Goal: Task Accomplishment & Management: Manage account settings

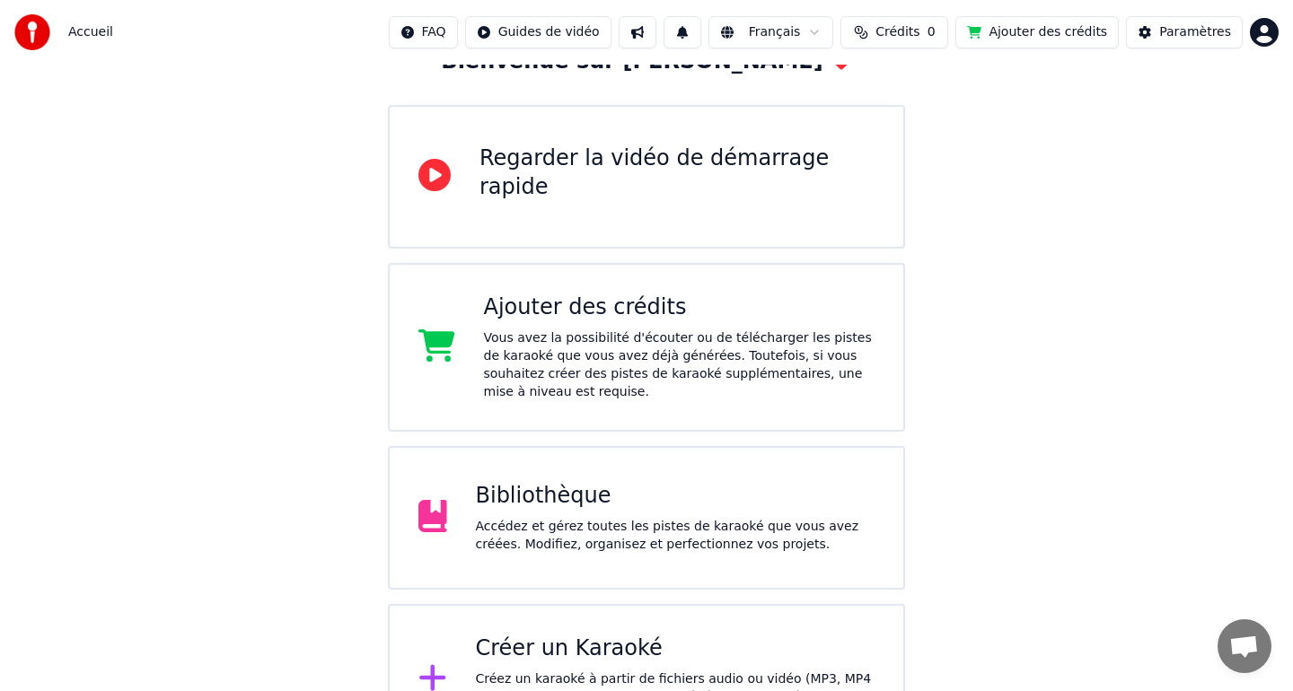
scroll to position [189, 0]
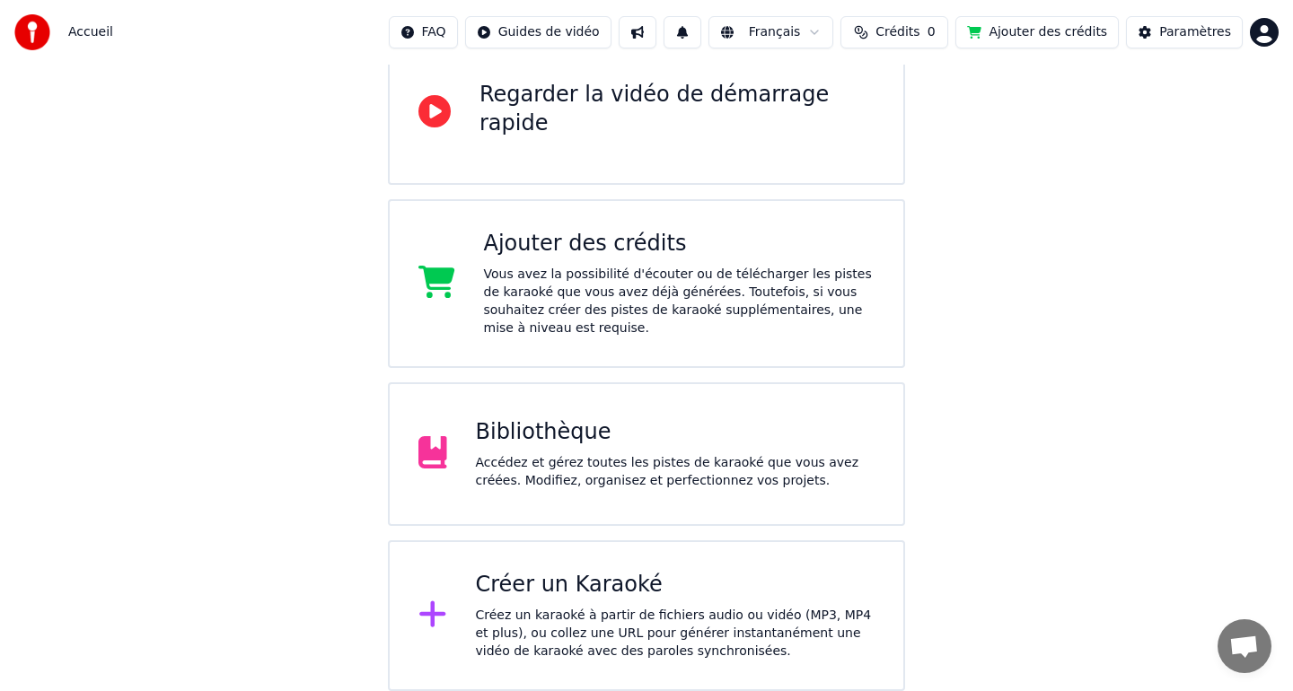
click at [611, 578] on div "Créer un Karaoké" at bounding box center [676, 585] width 400 height 29
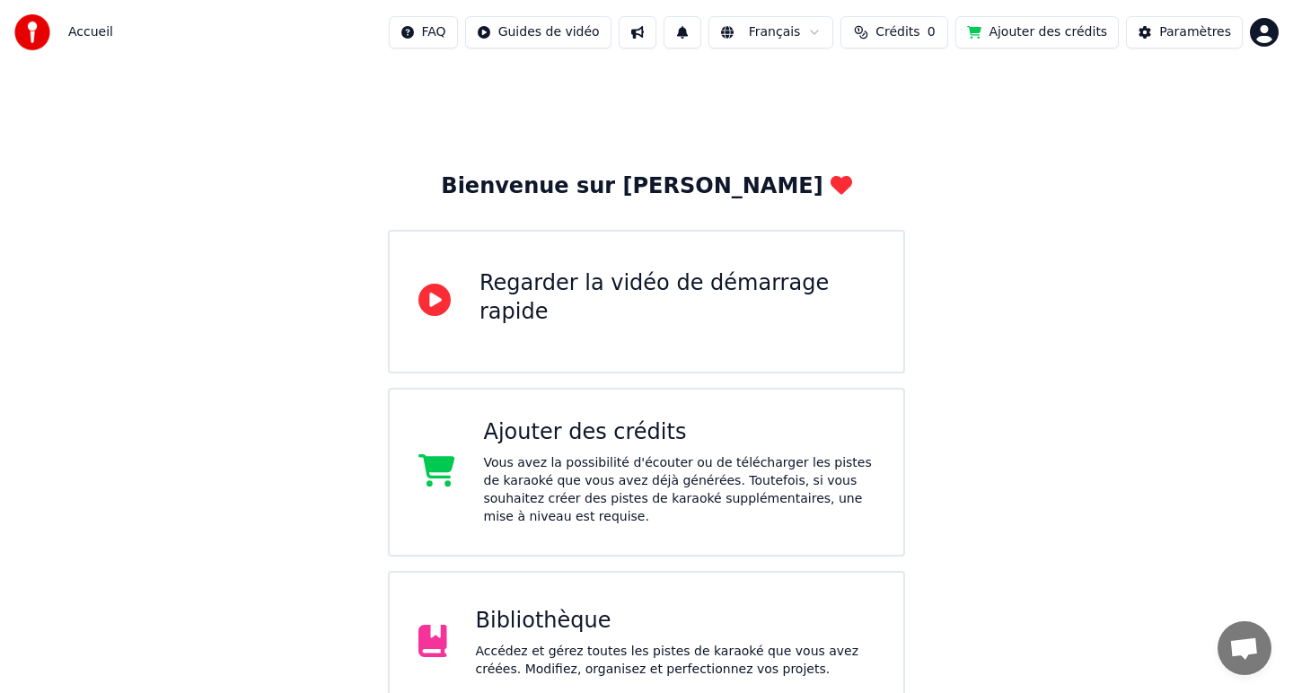
click at [1261, 32] on html "Accueil FAQ Guides de vidéo Français Crédits 0 Ajouter des crédits Paramètres B…" at bounding box center [646, 440] width 1293 height 880
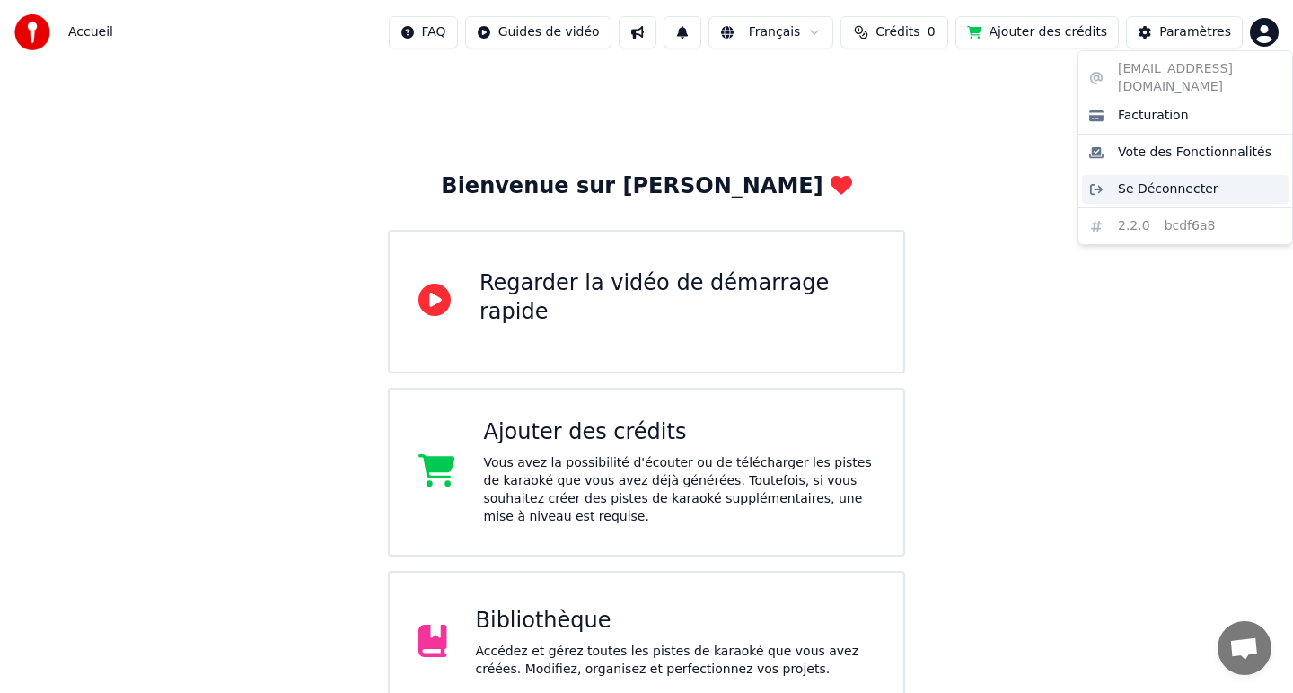
click at [1184, 180] on span "Se Déconnecter" at bounding box center [1168, 189] width 101 height 18
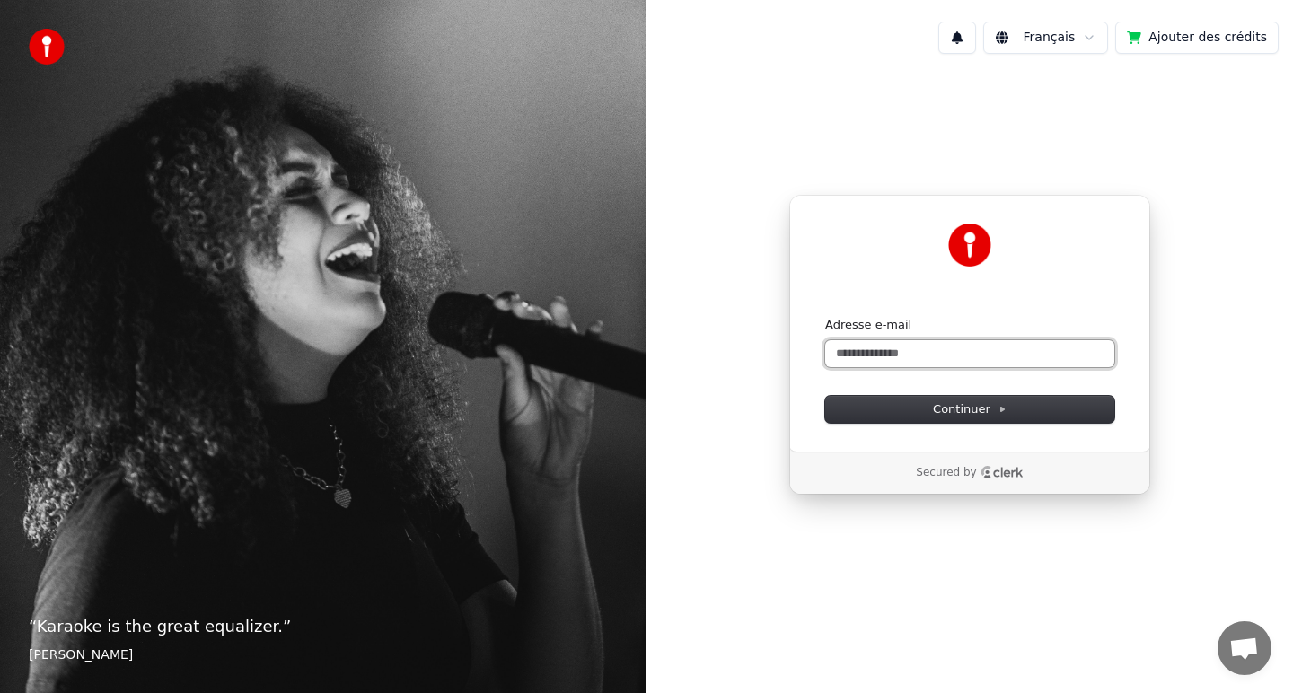
click at [913, 347] on input "Adresse e-mail" at bounding box center [969, 353] width 289 height 27
click at [968, 409] on span "Continuer" at bounding box center [970, 409] width 74 height 16
type input "**********"
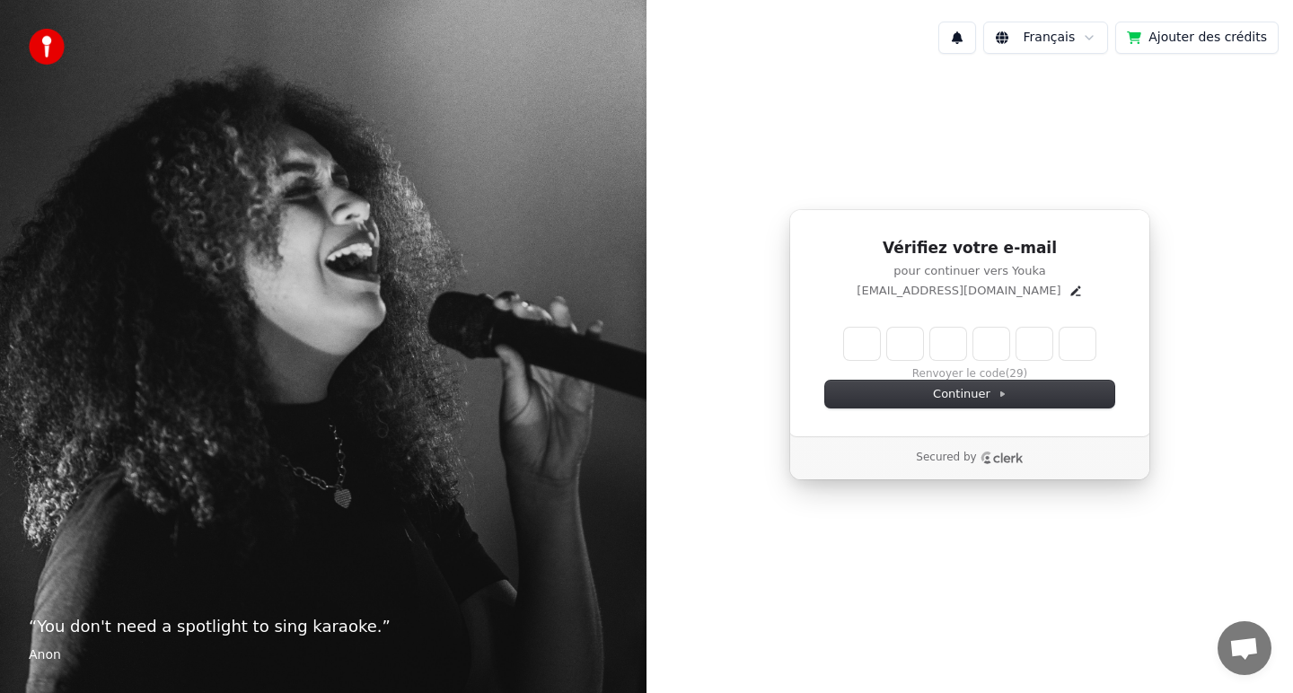
click at [862, 348] on input "Enter verification code" at bounding box center [969, 344] width 251 height 32
click at [970, 373] on button "Renvoyer le code" at bounding box center [969, 374] width 93 height 14
click at [984, 371] on button "Renvoyer le code" at bounding box center [969, 374] width 93 height 14
click at [865, 346] on input "Enter verification code" at bounding box center [987, 344] width 287 height 32
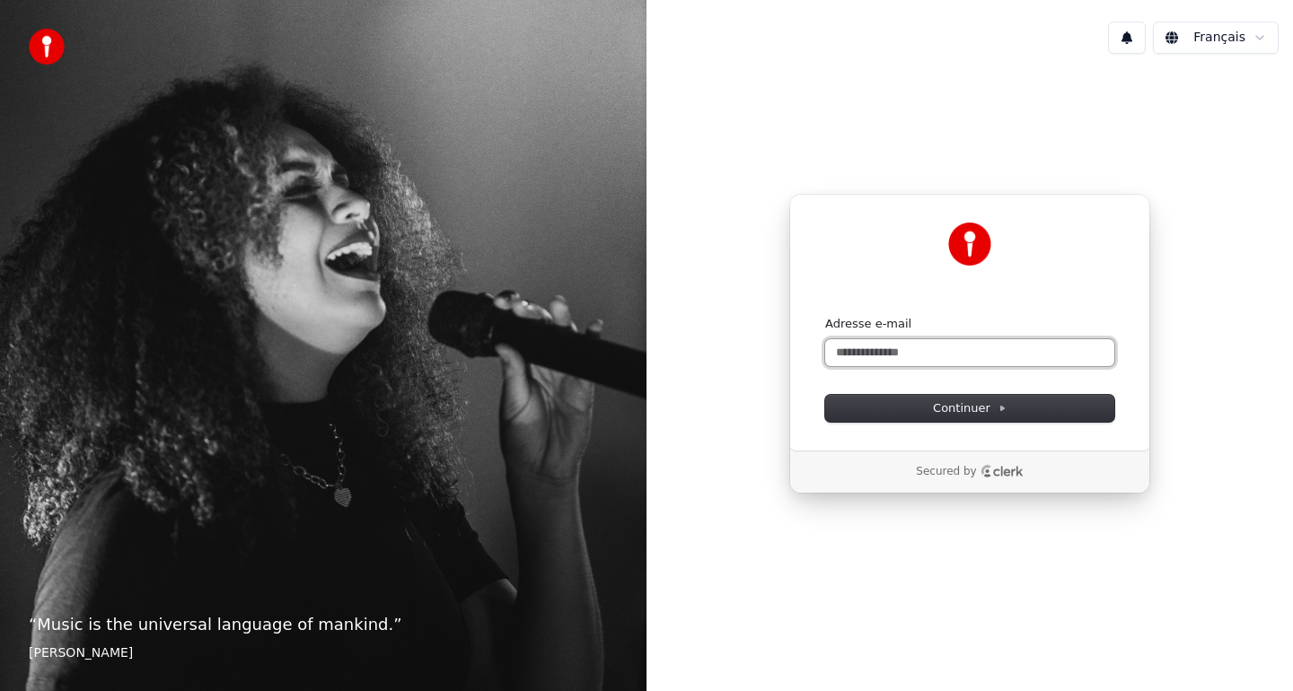
click at [895, 352] on input "Adresse e-mail" at bounding box center [969, 352] width 289 height 27
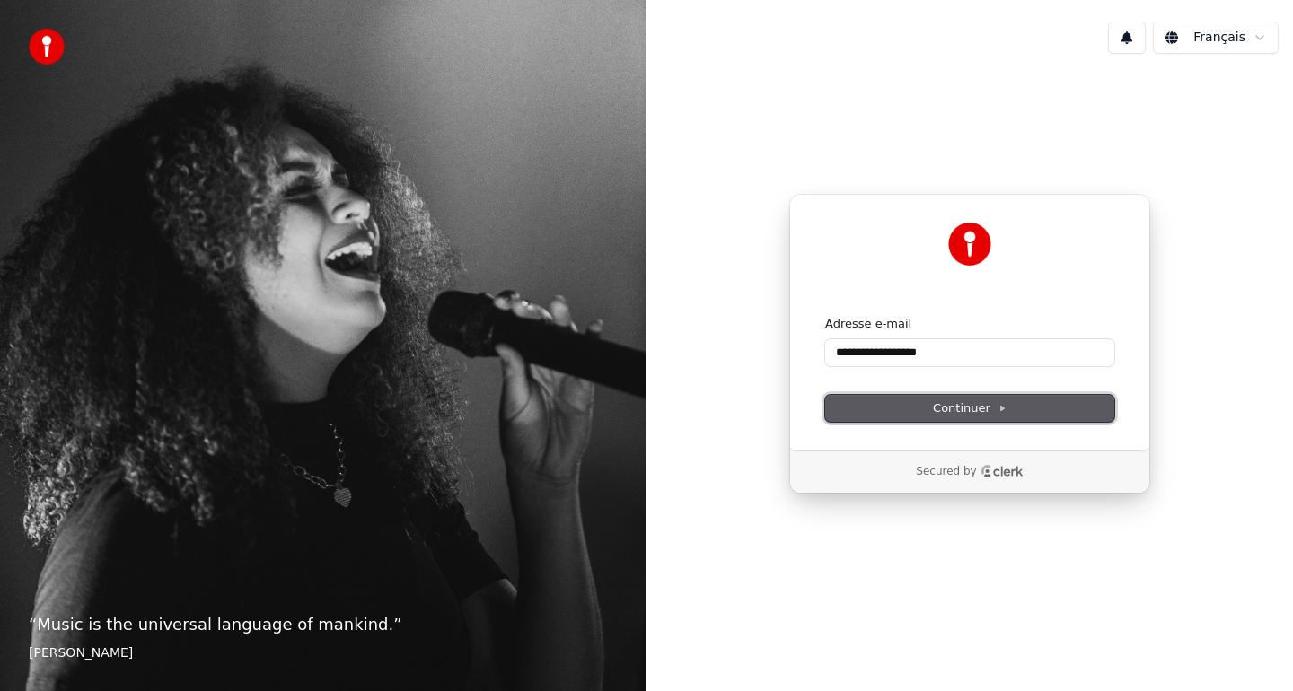
click at [986, 407] on span "Continuer" at bounding box center [970, 408] width 74 height 16
type input "**********"
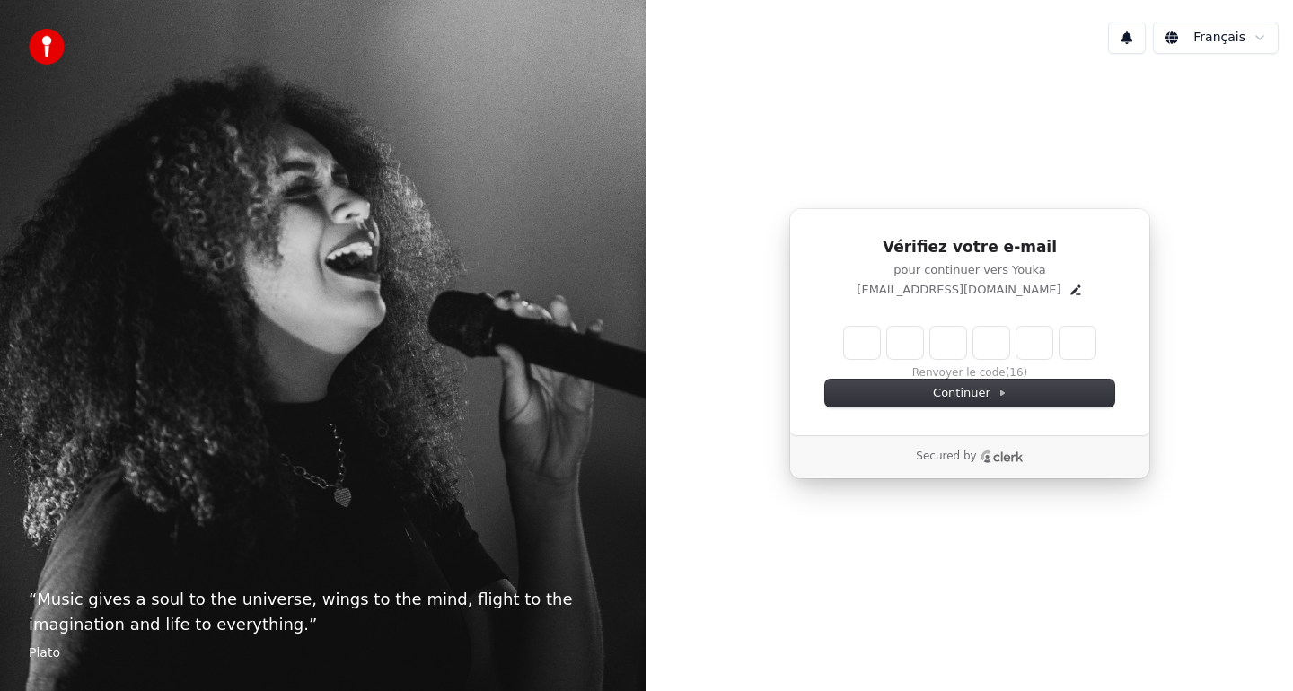
click at [867, 348] on input "Enter verification code" at bounding box center [969, 343] width 251 height 32
type input "******"
